Goal: Transaction & Acquisition: Purchase product/service

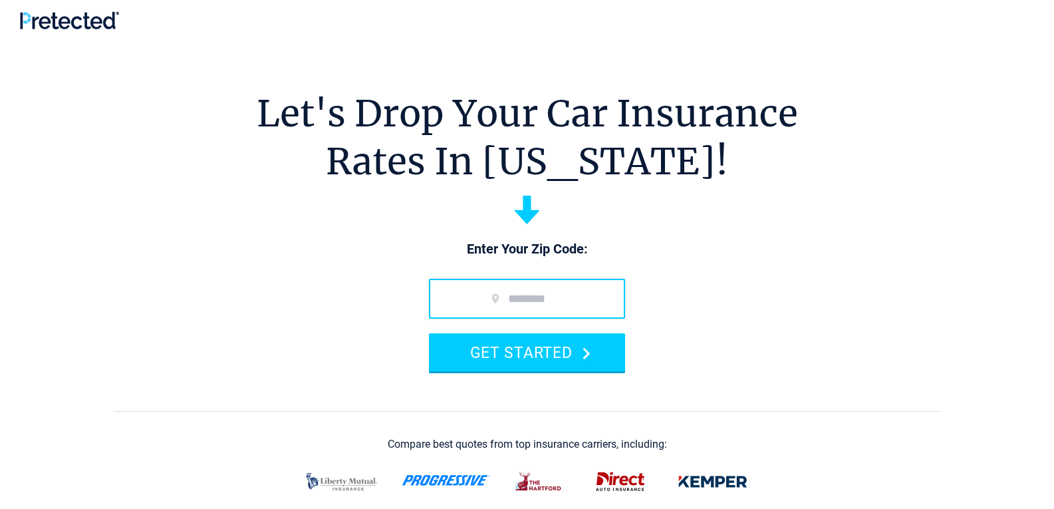
click at [530, 291] on input "zip code" at bounding box center [527, 299] width 196 height 40
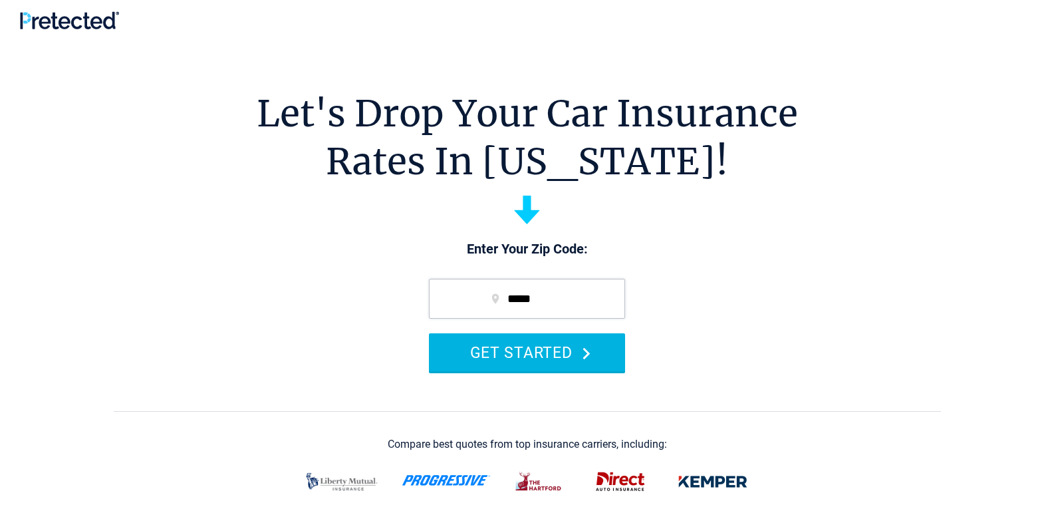
type input "*****"
click at [518, 351] on button "GET STARTED" at bounding box center [527, 352] width 196 height 38
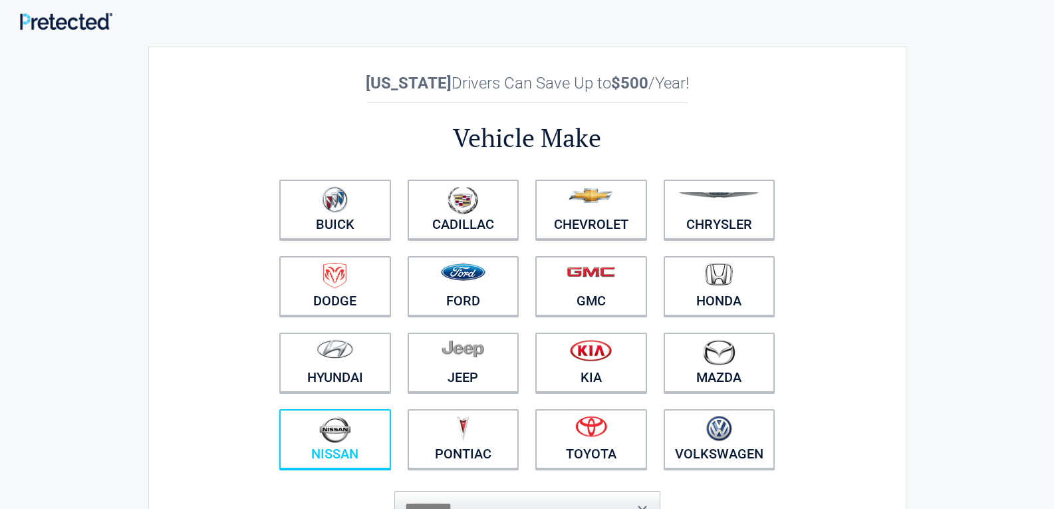
click at [365, 433] on figure at bounding box center [335, 431] width 96 height 30
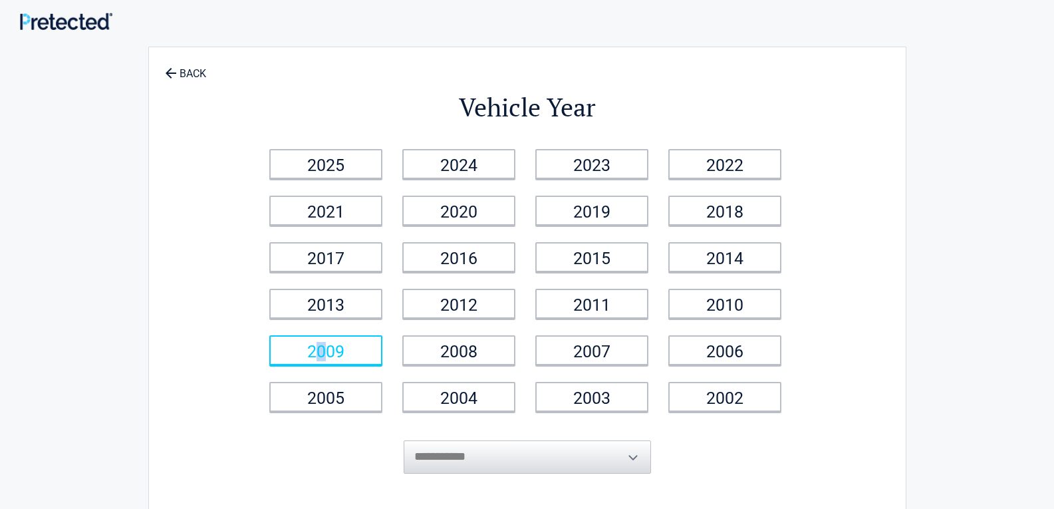
click at [323, 350] on link "2009" at bounding box center [325, 350] width 113 height 30
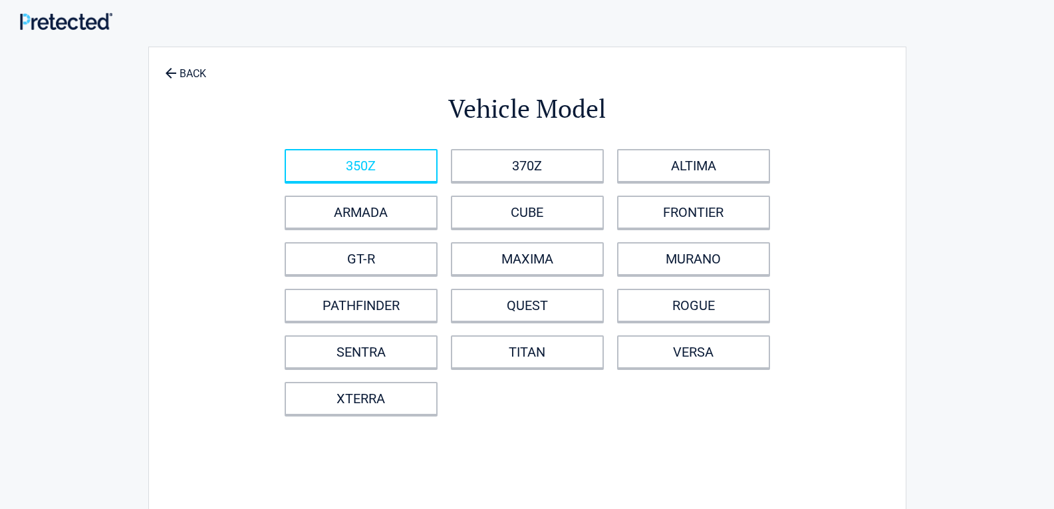
click at [374, 162] on link "350Z" at bounding box center [361, 165] width 153 height 33
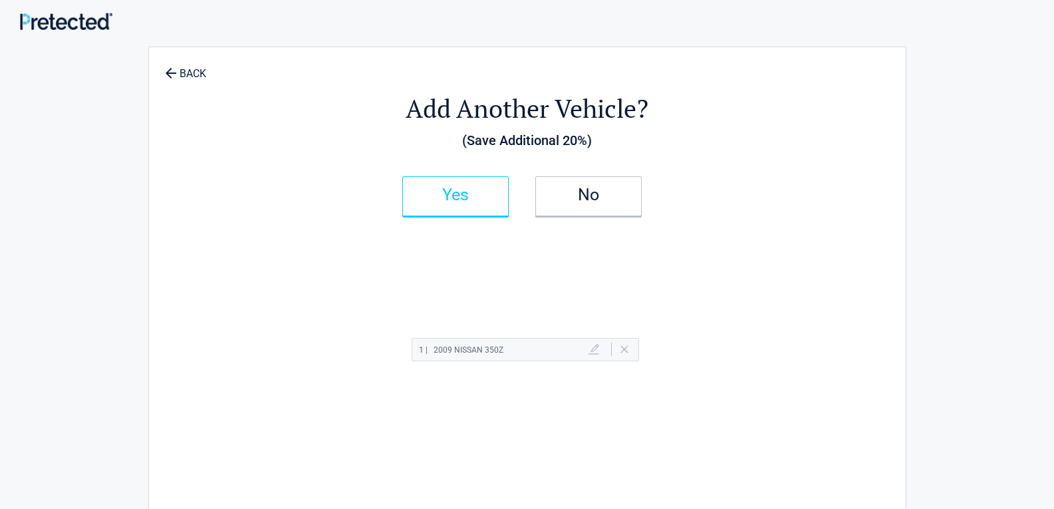
drag, startPoint x: 491, startPoint y: 192, endPoint x: 484, endPoint y: 193, distance: 7.4
click at [484, 193] on h2 "Yes" at bounding box center [455, 194] width 78 height 9
